Goal: Check status: Check status

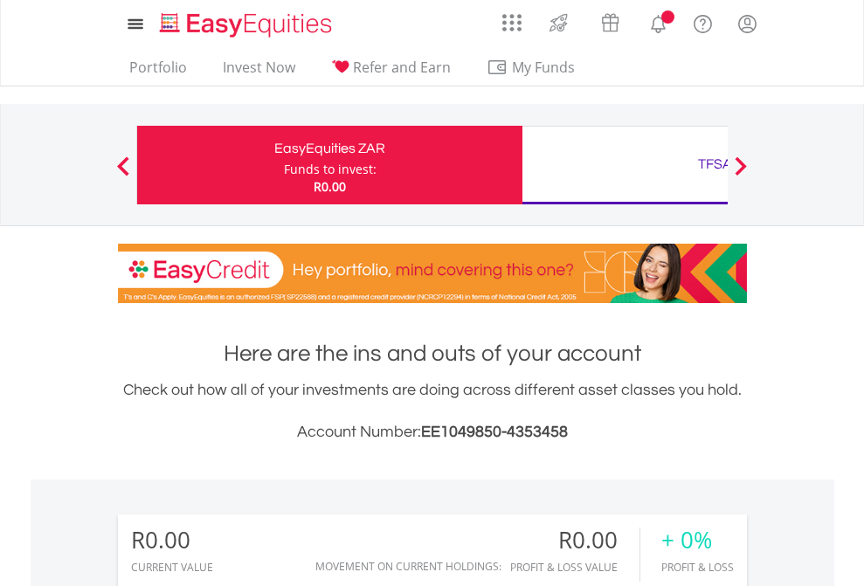
scroll to position [168, 274]
click at [284, 165] on div "Funds to invest:" at bounding box center [330, 169] width 93 height 17
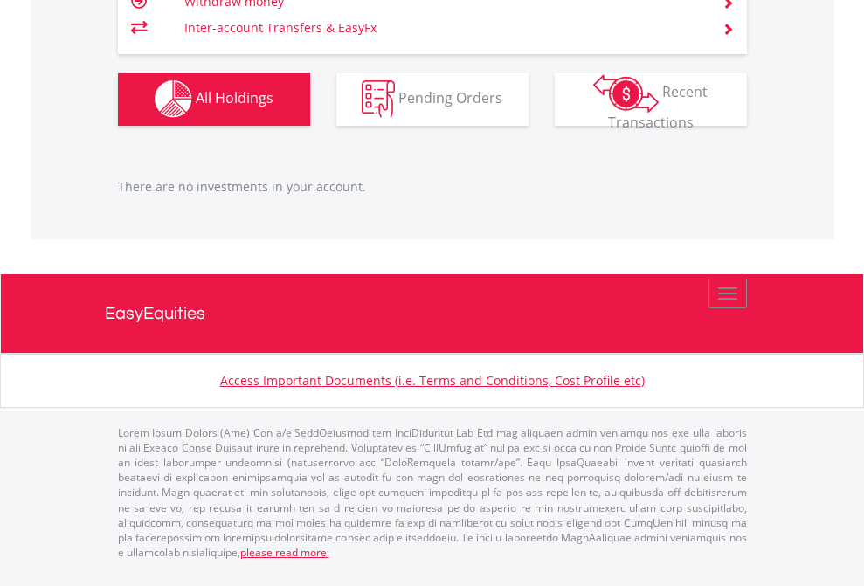
scroll to position [168, 274]
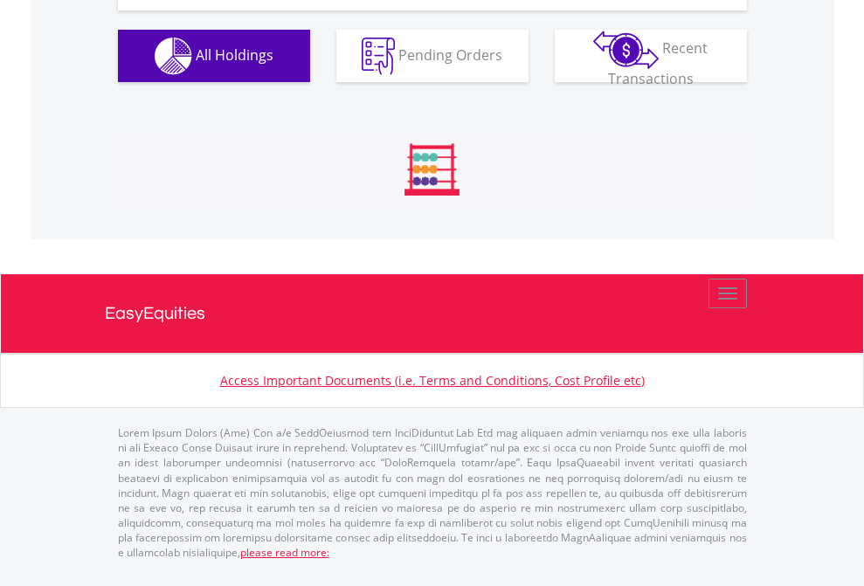
scroll to position [168, 274]
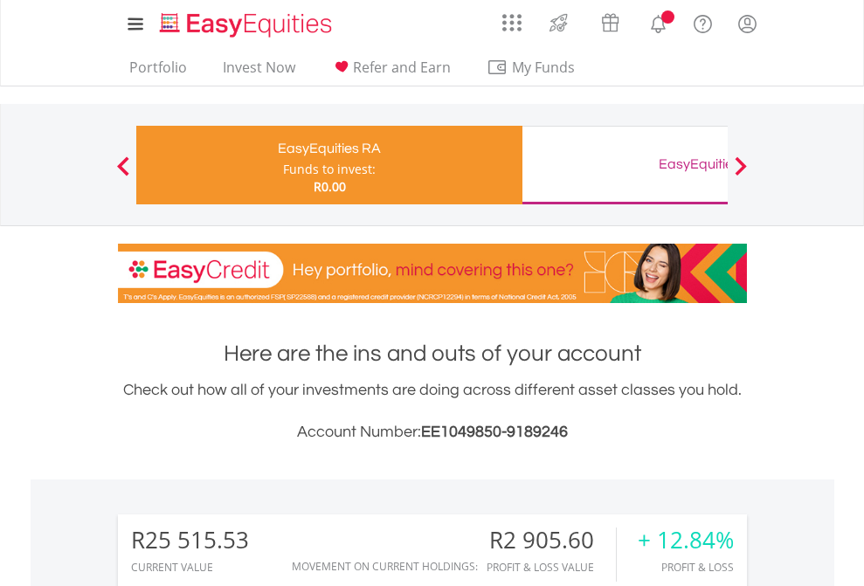
scroll to position [168, 274]
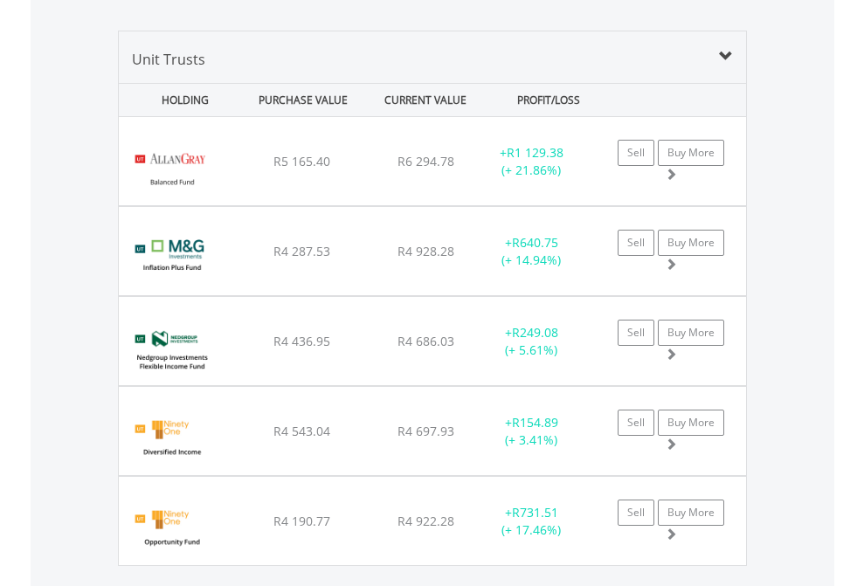
scroll to position [1977, 0]
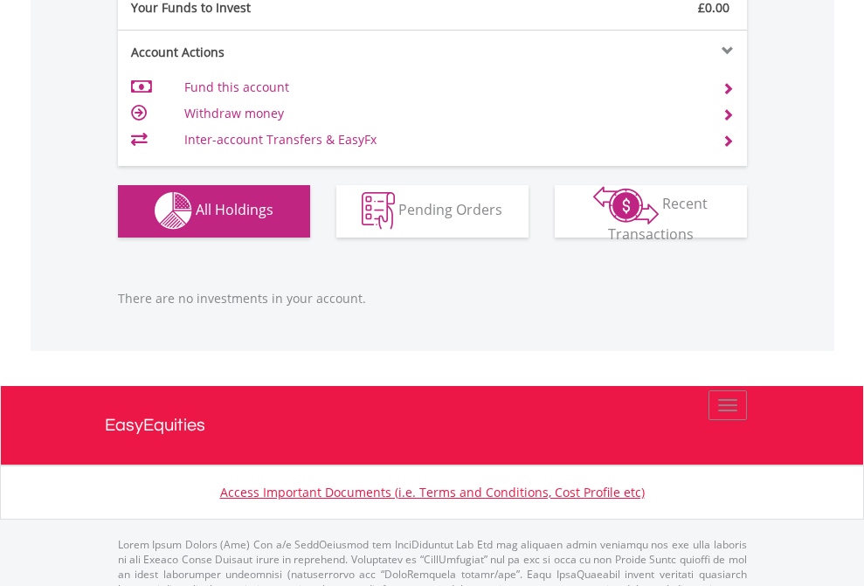
scroll to position [1729, 0]
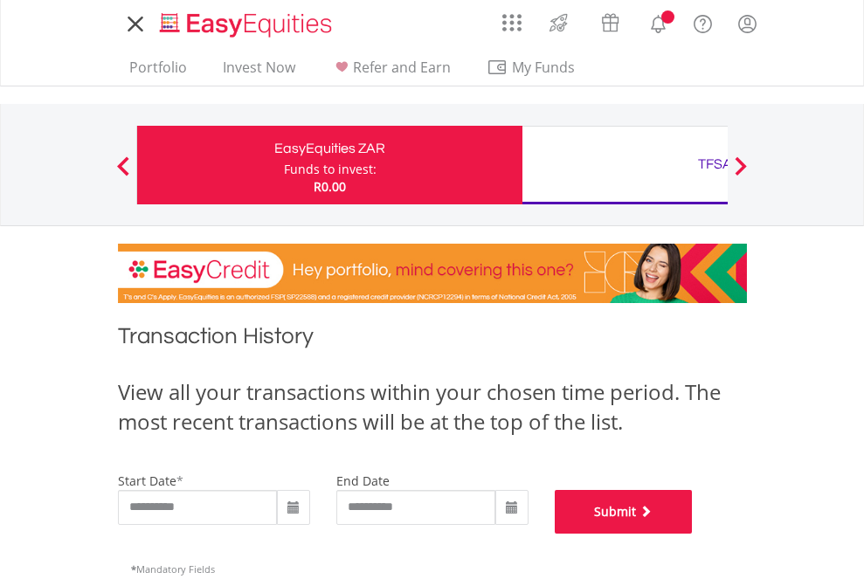
click at [692, 534] on button "Submit" at bounding box center [623, 512] width 138 height 44
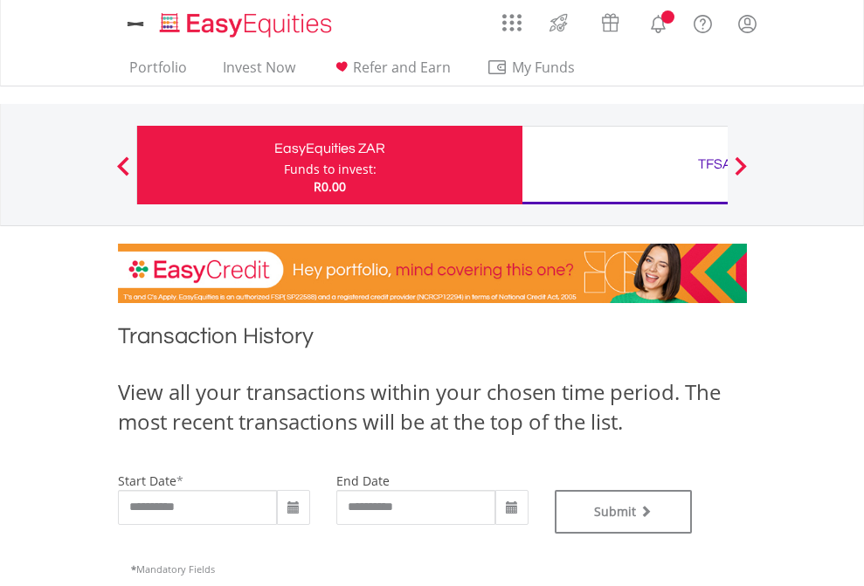
click at [624, 165] on div "TFSA" at bounding box center [715, 164] width 364 height 24
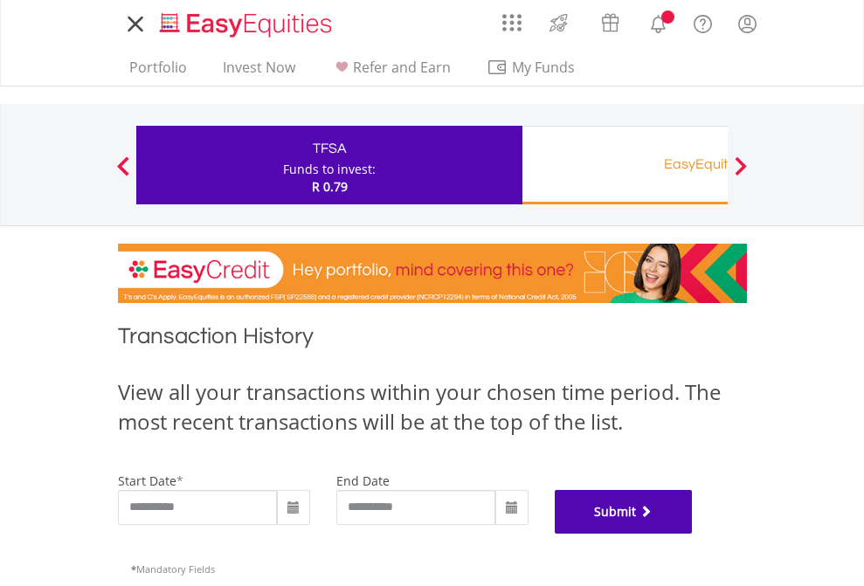
click at [692, 534] on button "Submit" at bounding box center [623, 512] width 138 height 44
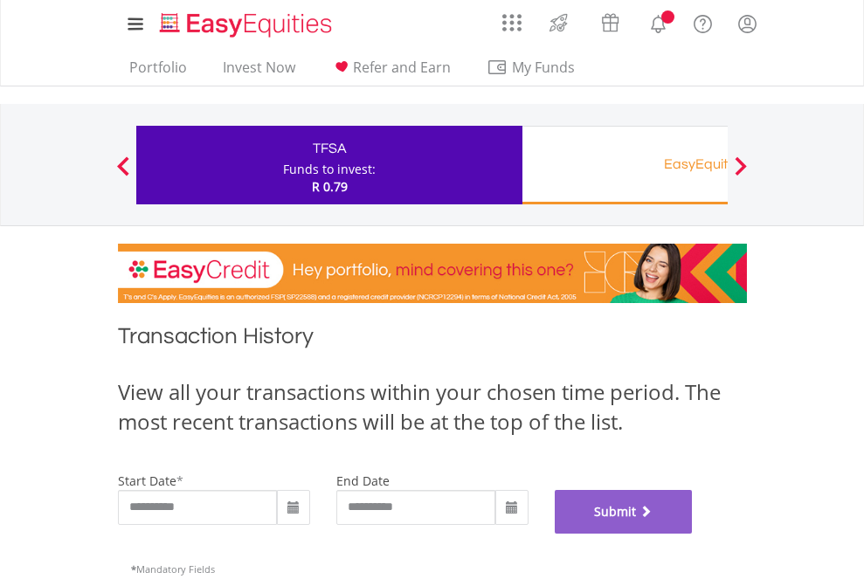
scroll to position [708, 0]
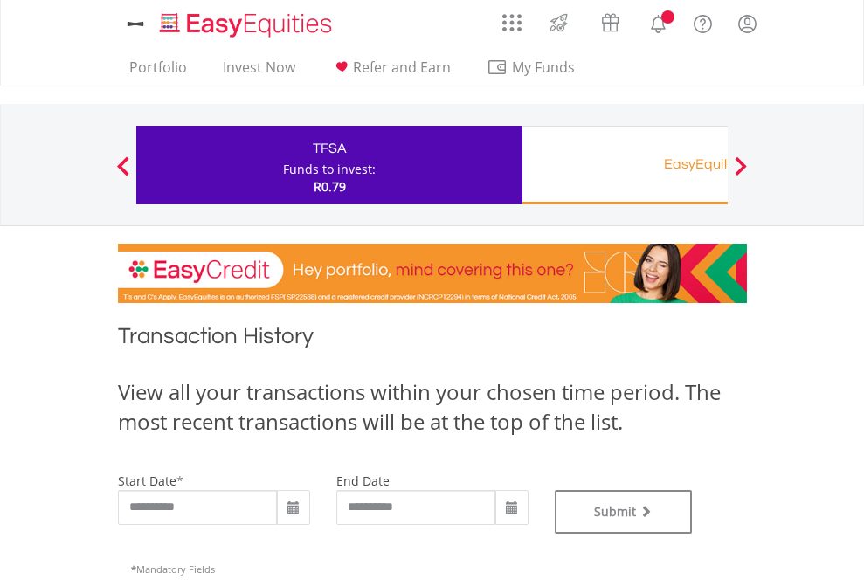
click at [624, 165] on div "EasyEquities RA" at bounding box center [715, 164] width 364 height 24
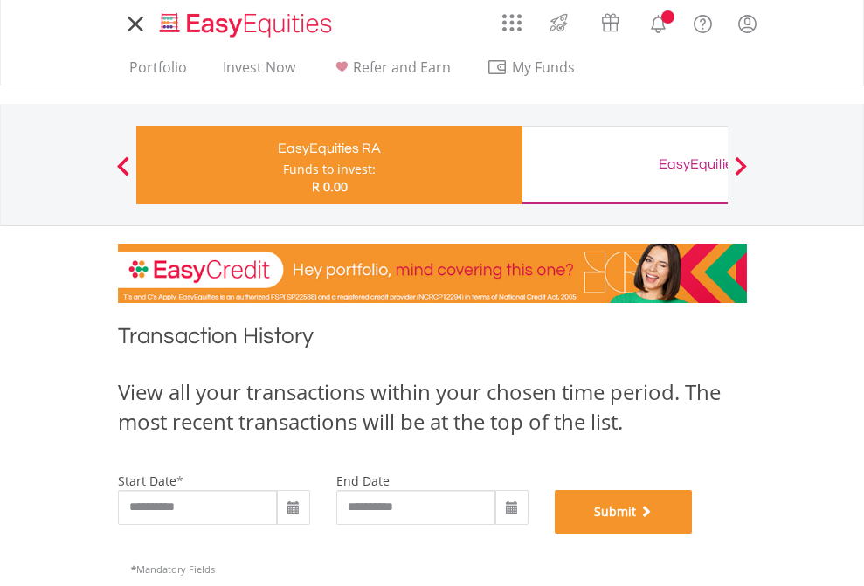
click at [692, 534] on button "Submit" at bounding box center [623, 512] width 138 height 44
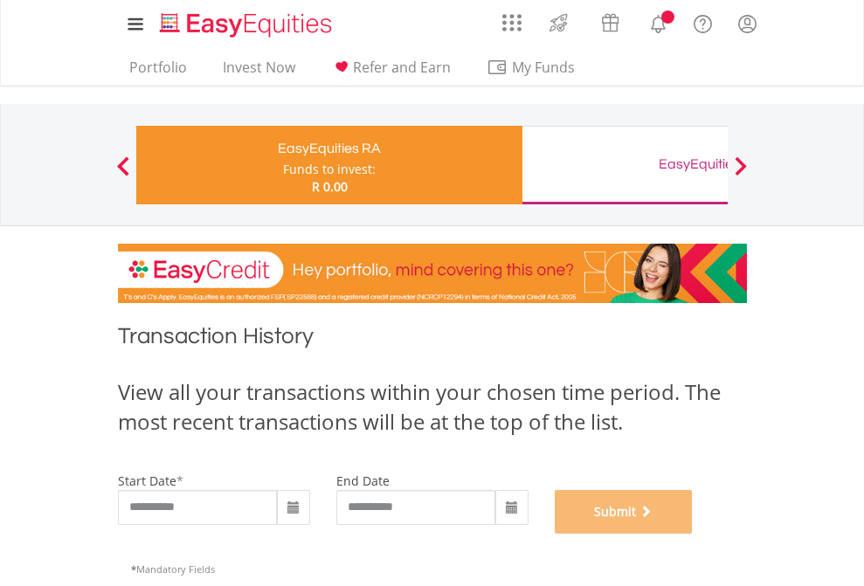
scroll to position [708, 0]
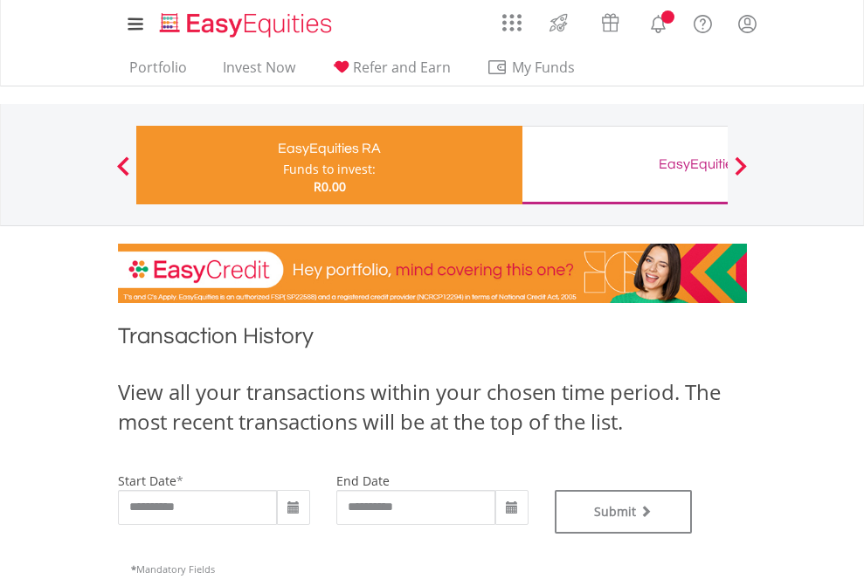
click at [624, 165] on div "EasyEquities GBP" at bounding box center [715, 164] width 364 height 24
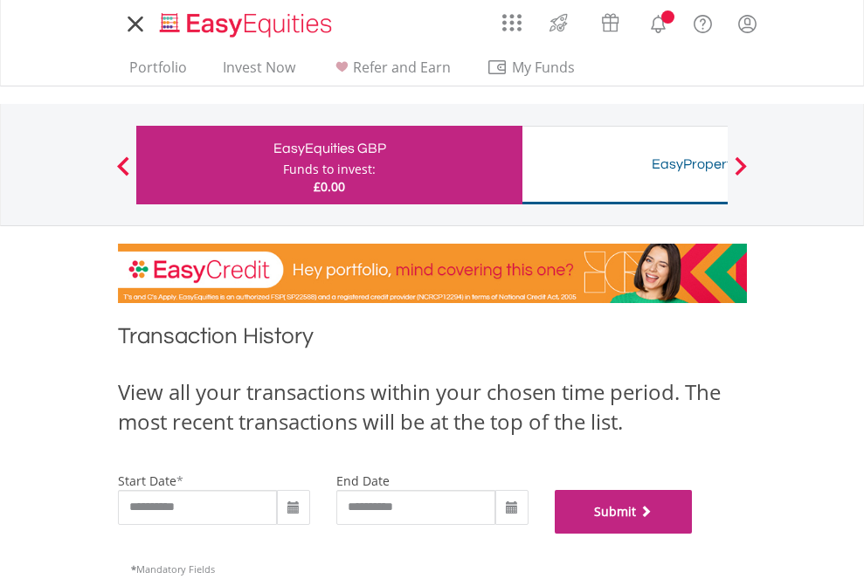
click at [692, 534] on button "Submit" at bounding box center [623, 512] width 138 height 44
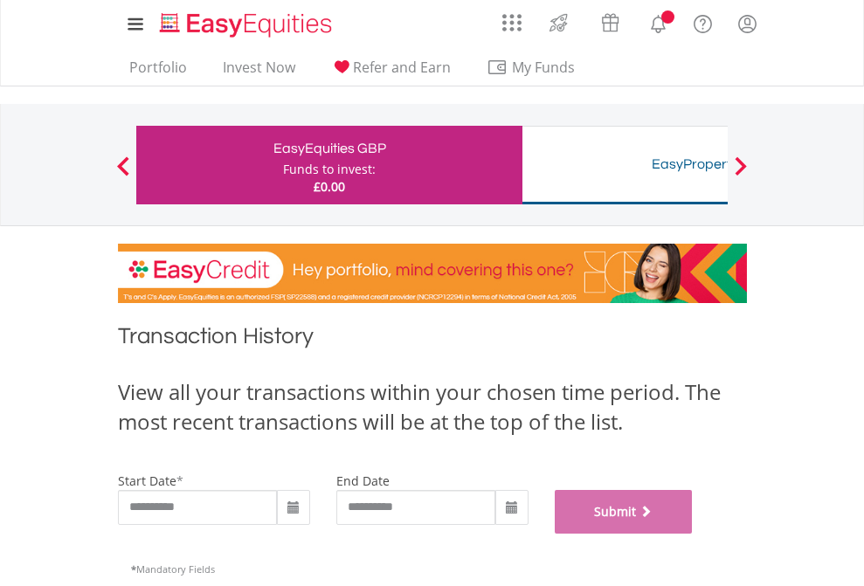
scroll to position [708, 0]
